Goal: Task Accomplishment & Management: Complete application form

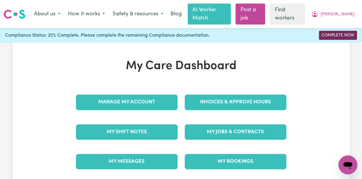
click at [336, 31] on link "Complete Now" at bounding box center [338, 35] width 38 height 9
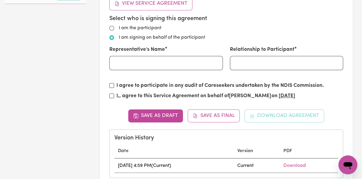
scroll to position [394, 0]
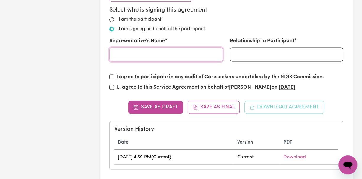
click at [138, 47] on input "Representative's Name" at bounding box center [165, 54] width 113 height 14
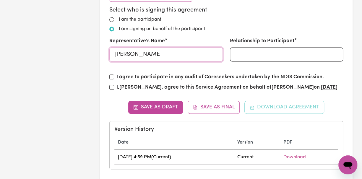
type input "[PERSON_NAME]"
click at [243, 47] on input "Relationship to Participant" at bounding box center [286, 54] width 113 height 14
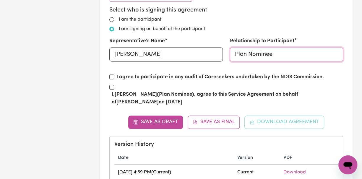
type input "Plan Nominee"
click at [111, 85] on input "I, [PERSON_NAME] (Plan Nominee) , agree to this Service Agreement on behalf of …" at bounding box center [111, 87] width 5 height 5
checkbox input "true"
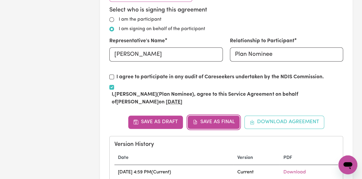
click at [222, 115] on body "Menu About us How it works Safety & resources Blog AI Worker Match Post a job F…" at bounding box center [181, 41] width 362 height 871
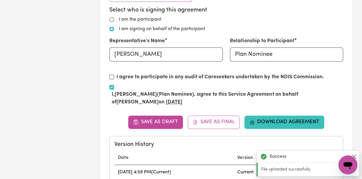
scroll to position [434, 0]
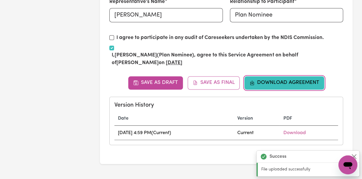
click at [289, 76] on button "Download Agreement" at bounding box center [285, 82] width 80 height 13
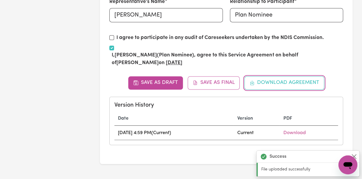
scroll to position [473, 0]
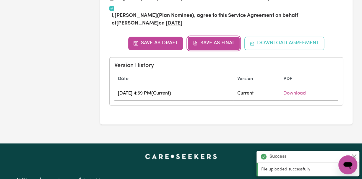
click at [216, 37] on button "Save as Final" at bounding box center [214, 43] width 52 height 13
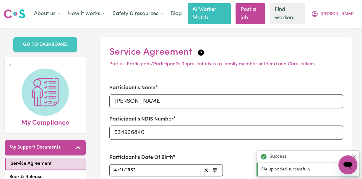
scroll to position [0, 0]
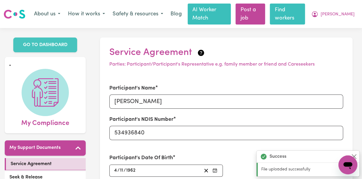
click at [305, 10] on link "Find workers" at bounding box center [287, 14] width 35 height 21
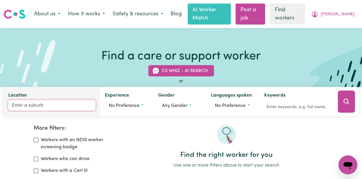
click at [26, 100] on input "Location" at bounding box center [51, 105] width 87 height 11
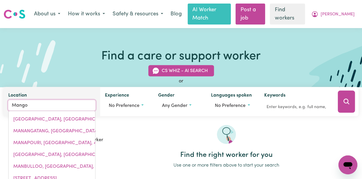
type input "Mango"
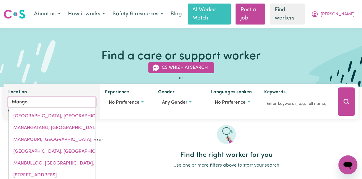
type input "[GEOGRAPHIC_DATA], [GEOGRAPHIC_DATA], 4509"
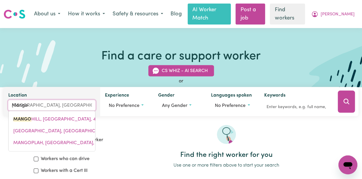
type input "Mango H"
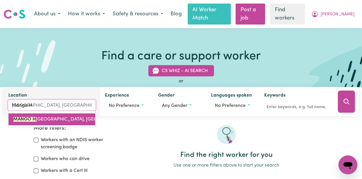
click at [40, 117] on span "MANGO H ILL, [GEOGRAPHIC_DATA], 4509" at bounding box center [80, 119] width 134 height 5
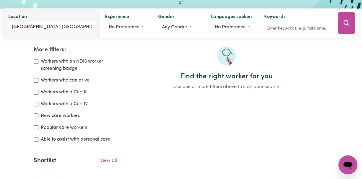
scroll to position [118, 0]
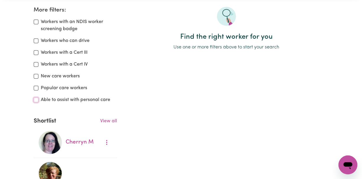
click at [37, 98] on input "Able to assist with personal care" at bounding box center [36, 100] width 5 height 5
checkbox input "true"
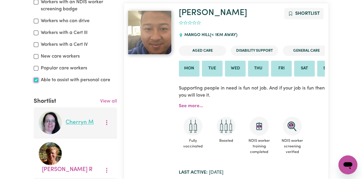
scroll to position [217, 0]
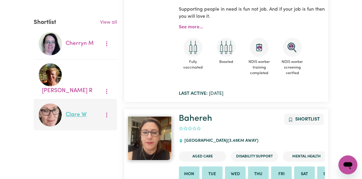
click at [76, 112] on link "[PERSON_NAME]" at bounding box center [76, 115] width 21 height 6
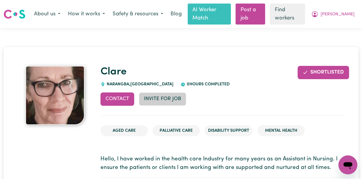
click at [169, 93] on button "Invite for Job" at bounding box center [162, 99] width 47 height 13
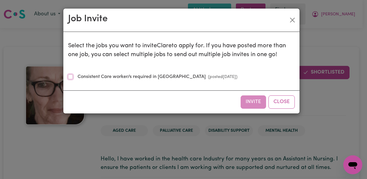
click at [70, 77] on input "Consistent Care worker/s required in [GEOGRAPHIC_DATA] (posted [DATE] )" at bounding box center [70, 77] width 5 height 5
checkbox input "true"
click at [252, 103] on button "Invite" at bounding box center [252, 102] width 25 height 13
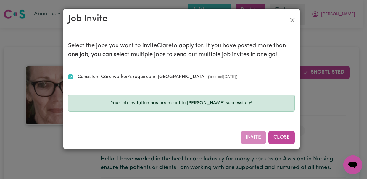
click at [284, 137] on button "Close" at bounding box center [281, 137] width 26 height 13
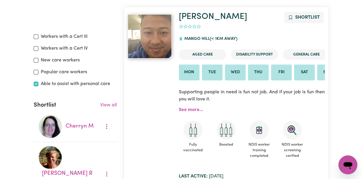
scroll to position [177, 0]
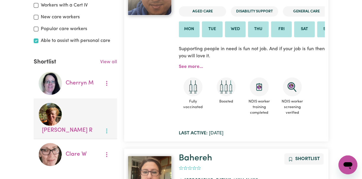
click at [106, 128] on icon "More options" at bounding box center [107, 131] width 6 height 6
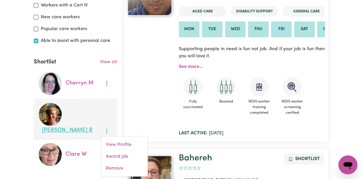
click at [75, 128] on link "[PERSON_NAME]" at bounding box center [67, 131] width 51 height 6
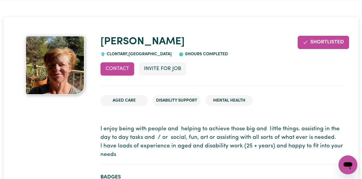
scroll to position [39, 0]
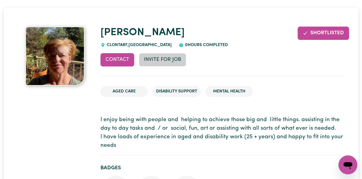
click at [158, 53] on button "Invite for Job" at bounding box center [162, 59] width 47 height 13
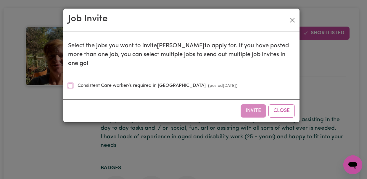
click at [71, 83] on input "Consistent Care worker/s required in [GEOGRAPHIC_DATA] (posted [DATE] )" at bounding box center [70, 85] width 5 height 5
checkbox input "true"
click at [249, 104] on button "Invite" at bounding box center [252, 110] width 25 height 13
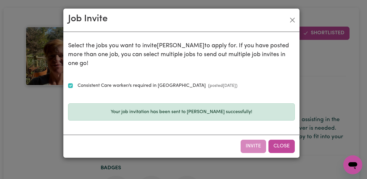
click at [282, 140] on button "Close" at bounding box center [281, 146] width 26 height 13
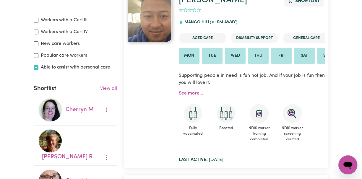
scroll to position [177, 0]
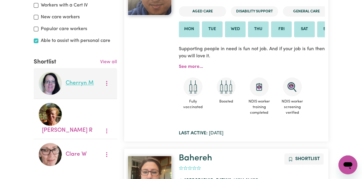
click at [76, 80] on link "Cherryn M" at bounding box center [80, 83] width 28 height 6
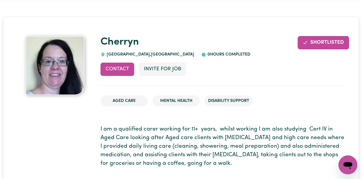
scroll to position [39, 0]
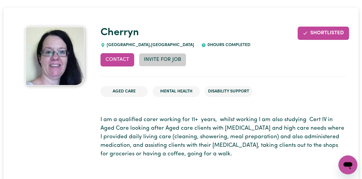
click at [158, 53] on button "Invite for Job" at bounding box center [162, 59] width 47 height 13
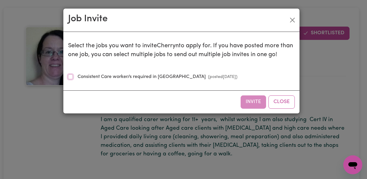
click at [69, 77] on input "Consistent Care worker/s required in [GEOGRAPHIC_DATA] (posted [DATE] )" at bounding box center [70, 77] width 5 height 5
checkbox input "true"
click at [249, 104] on button "Invite" at bounding box center [252, 102] width 25 height 13
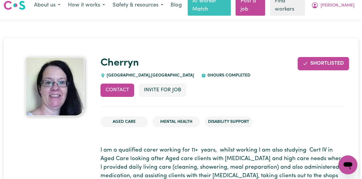
scroll to position [0, 0]
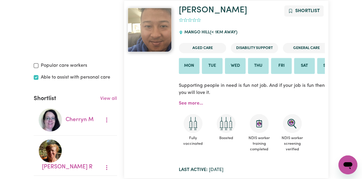
scroll to position [217, 0]
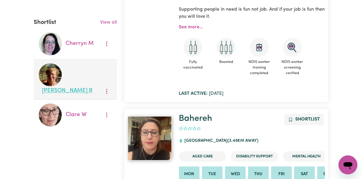
click at [75, 88] on link "[PERSON_NAME]" at bounding box center [67, 91] width 51 height 6
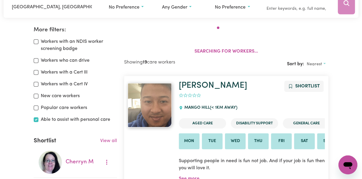
scroll to position [99, 0]
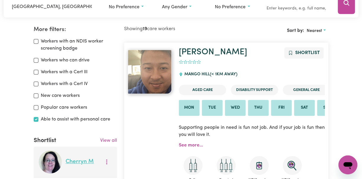
click at [78, 159] on link "Cherryn M" at bounding box center [80, 162] width 28 height 6
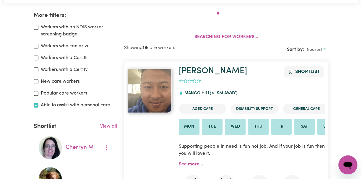
scroll to position [217, 0]
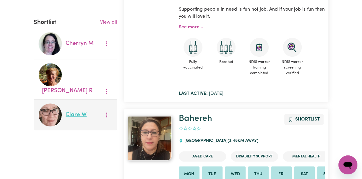
click at [75, 112] on link "[PERSON_NAME]" at bounding box center [76, 115] width 21 height 6
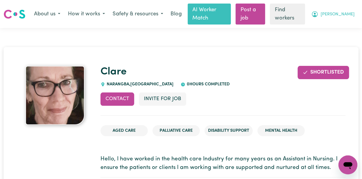
click at [352, 12] on span "[PERSON_NAME]" at bounding box center [338, 14] width 34 height 7
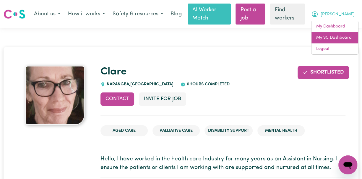
click at [337, 34] on link "My SC Dashboard" at bounding box center [335, 37] width 47 height 11
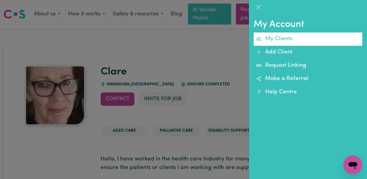
click at [277, 40] on link "My Clients" at bounding box center [307, 39] width 109 height 13
